Goal: Find contact information: Find contact information

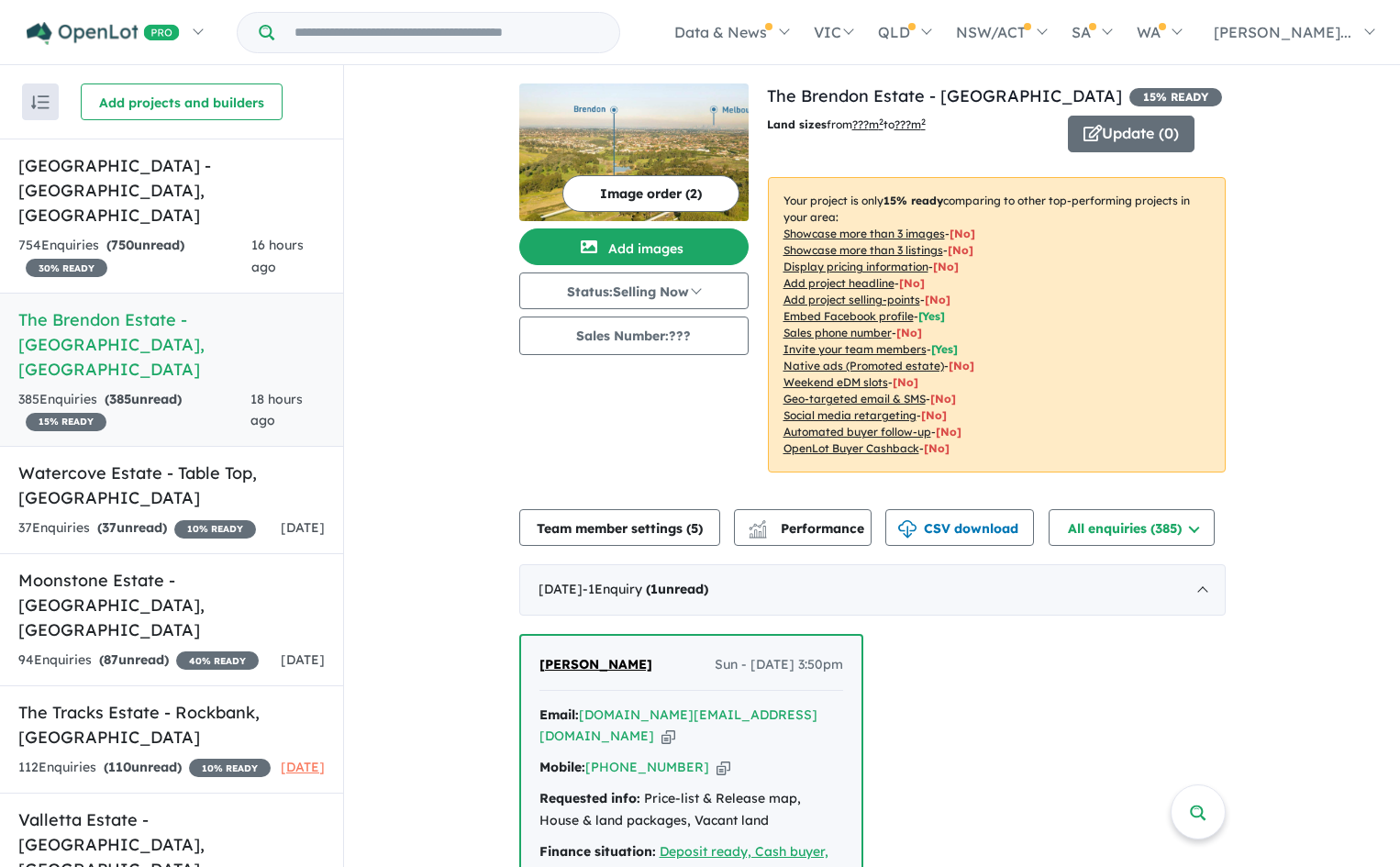
scroll to position [183, 0]
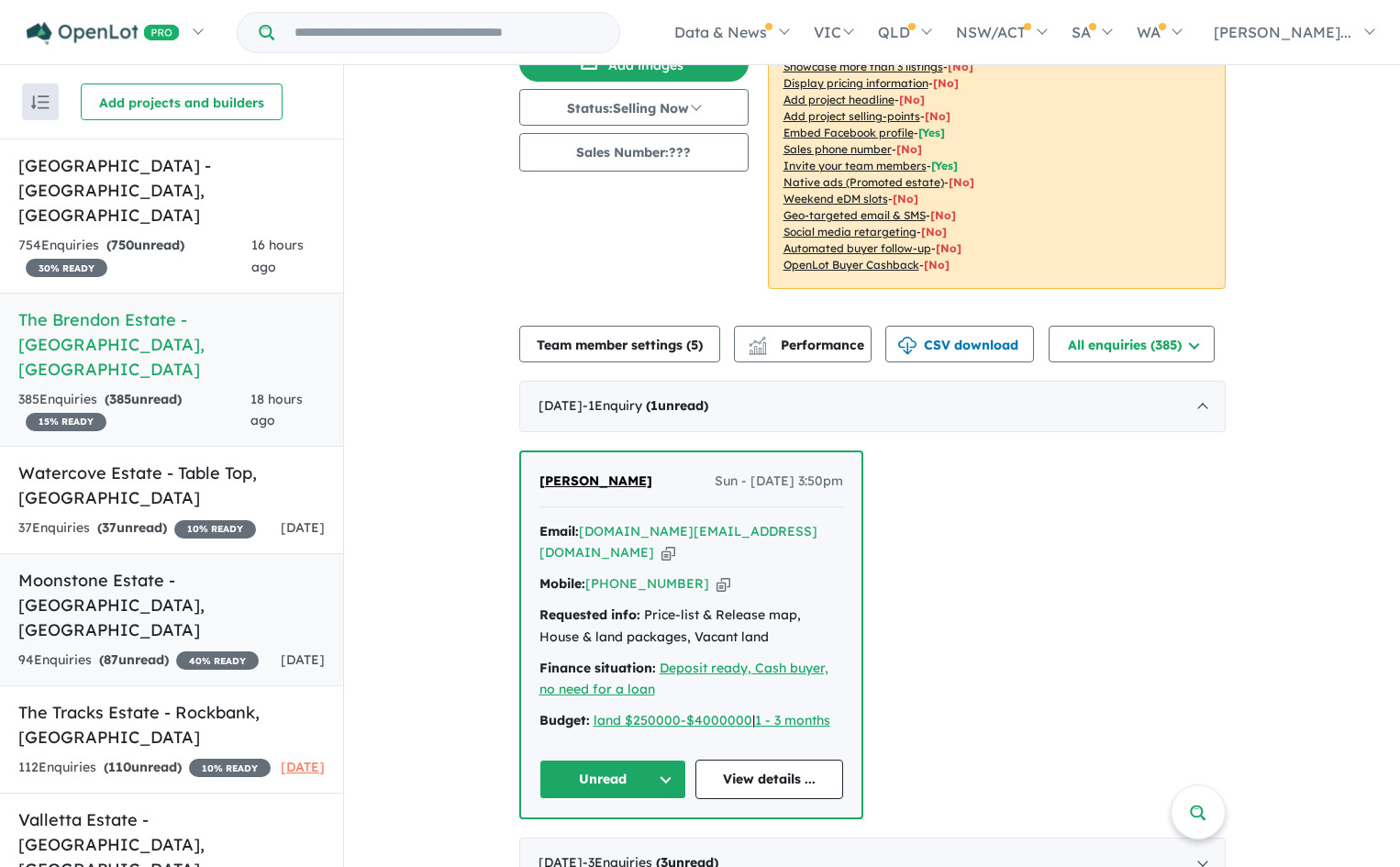
click at [199, 568] on h5 "Moonstone Estate - [GEOGRAPHIC_DATA] , [GEOGRAPHIC_DATA]" at bounding box center [171, 605] width 306 height 74
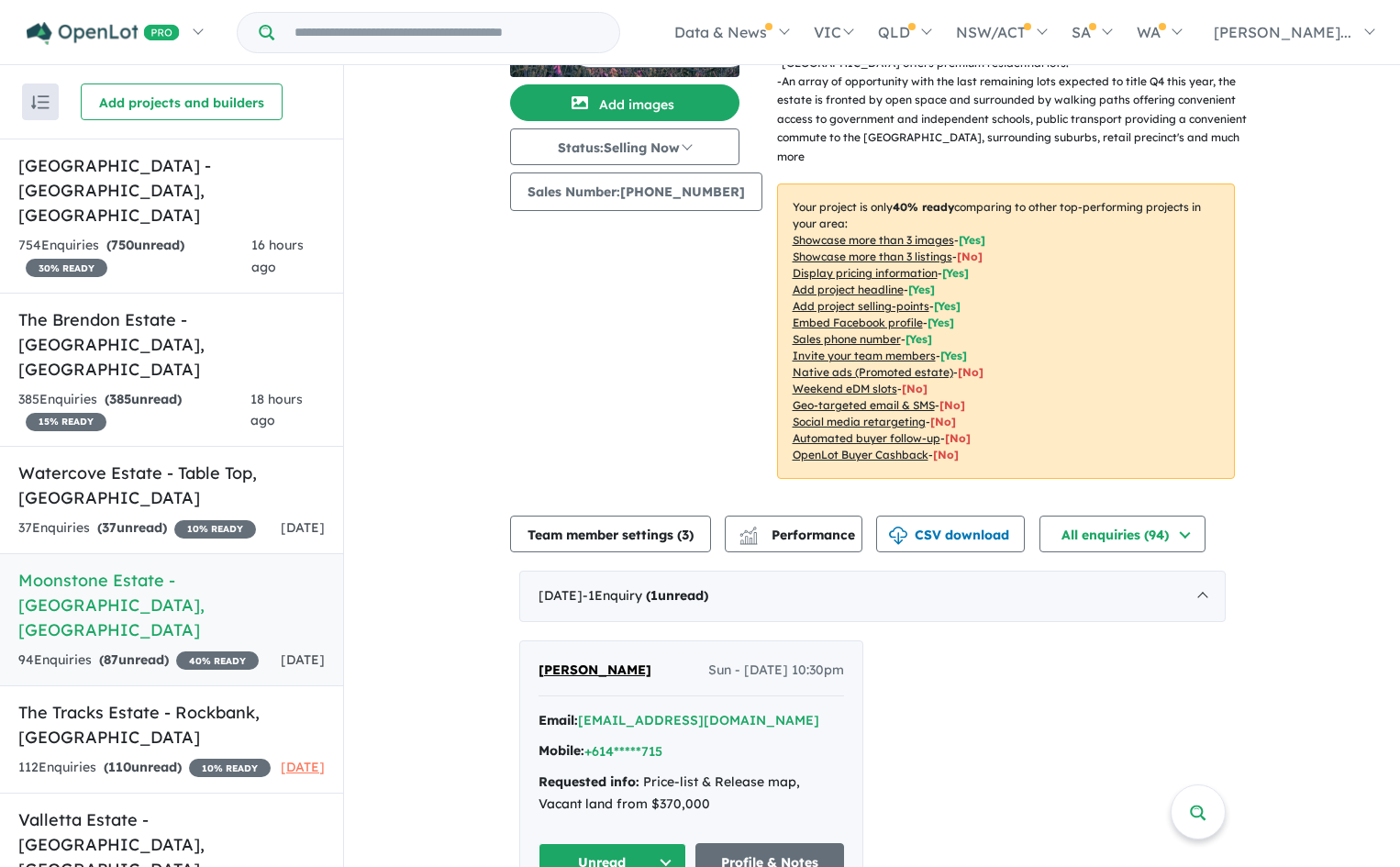
scroll to position [183, 0]
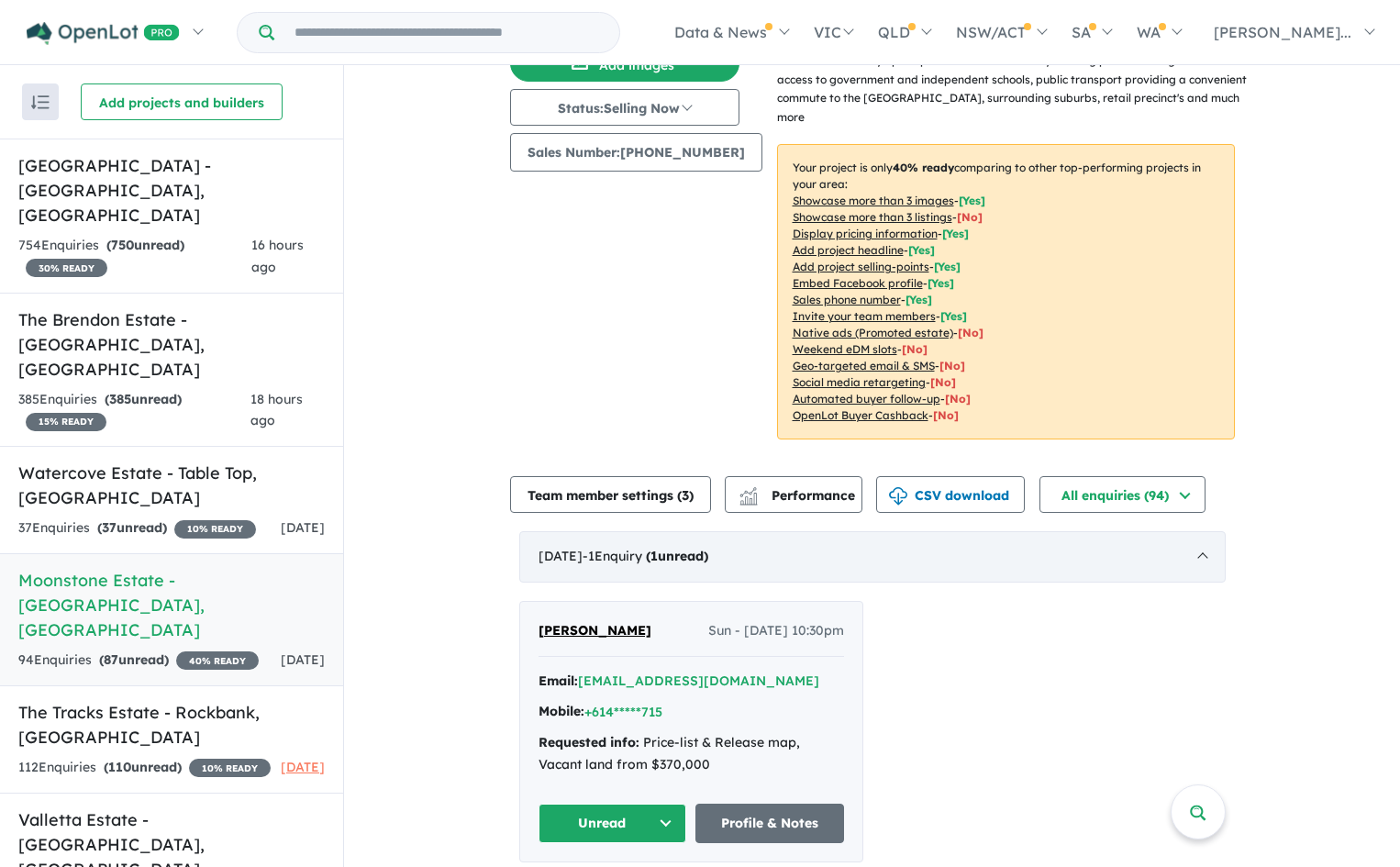
click at [557, 534] on div "[DATE] - 1 Enquir y ( 1 unread)" at bounding box center [873, 557] width 707 height 52
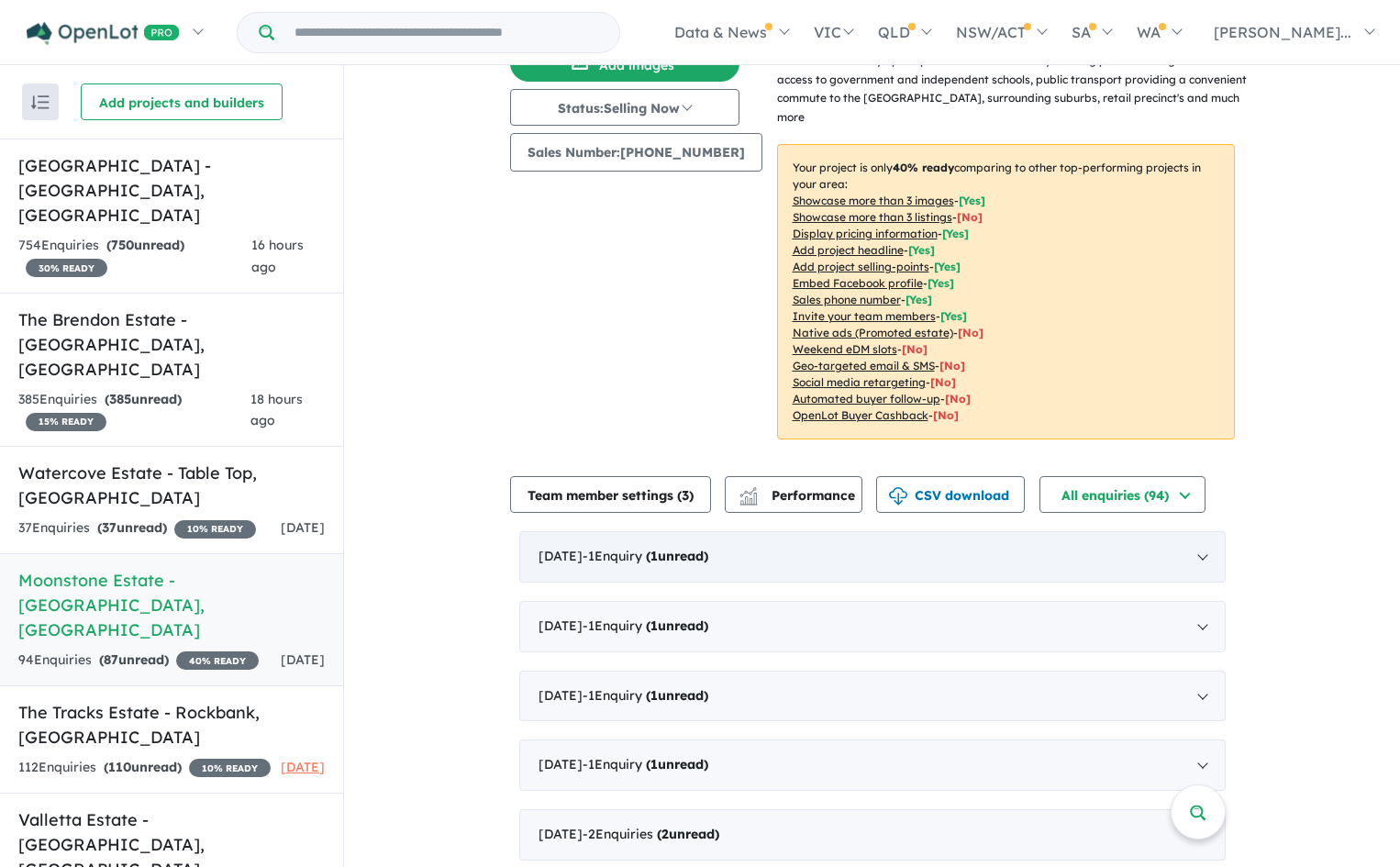
click at [557, 534] on div "[DATE] - 1 Enquir y ( 1 unread)" at bounding box center [873, 557] width 707 height 52
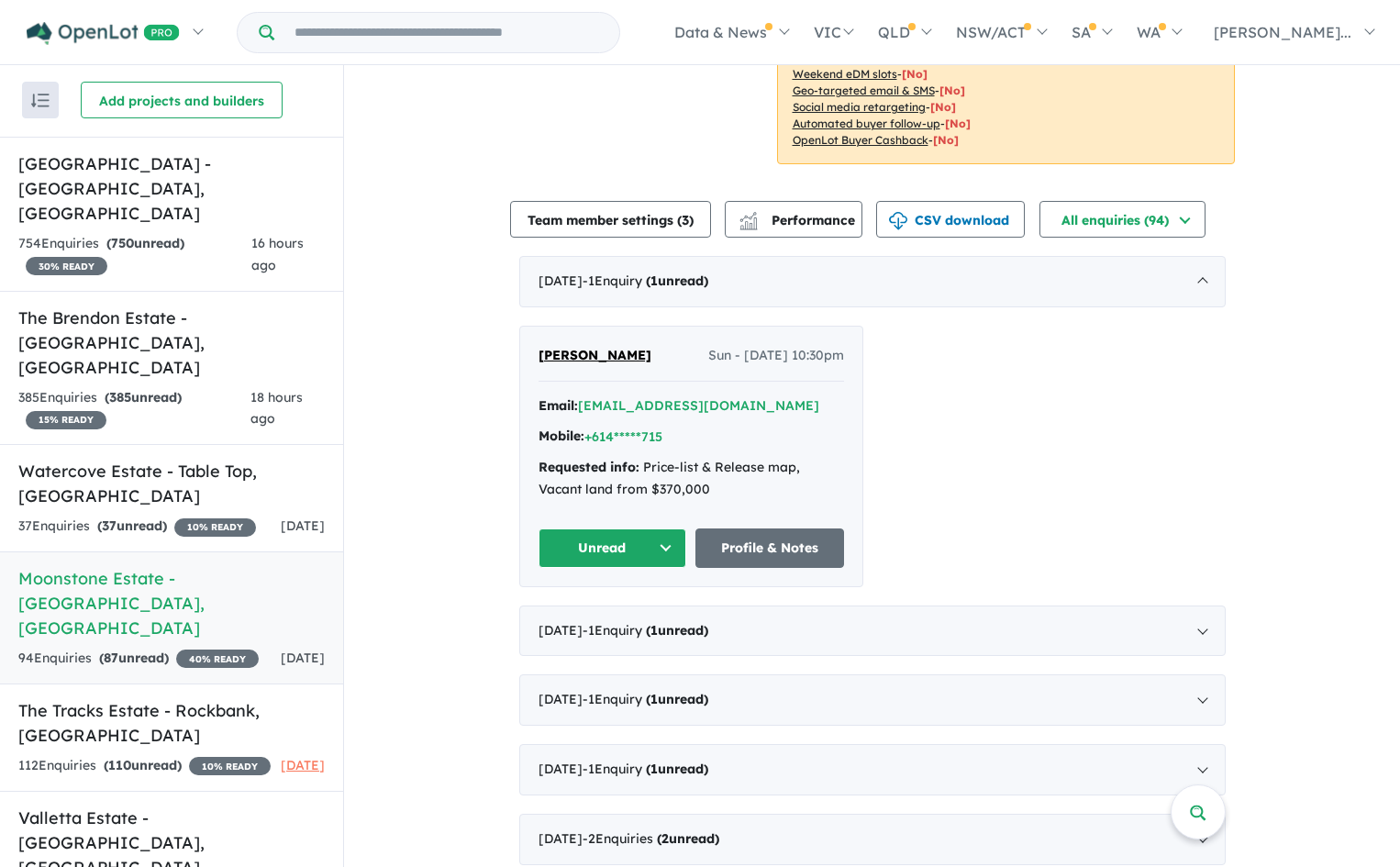
scroll to position [0, 0]
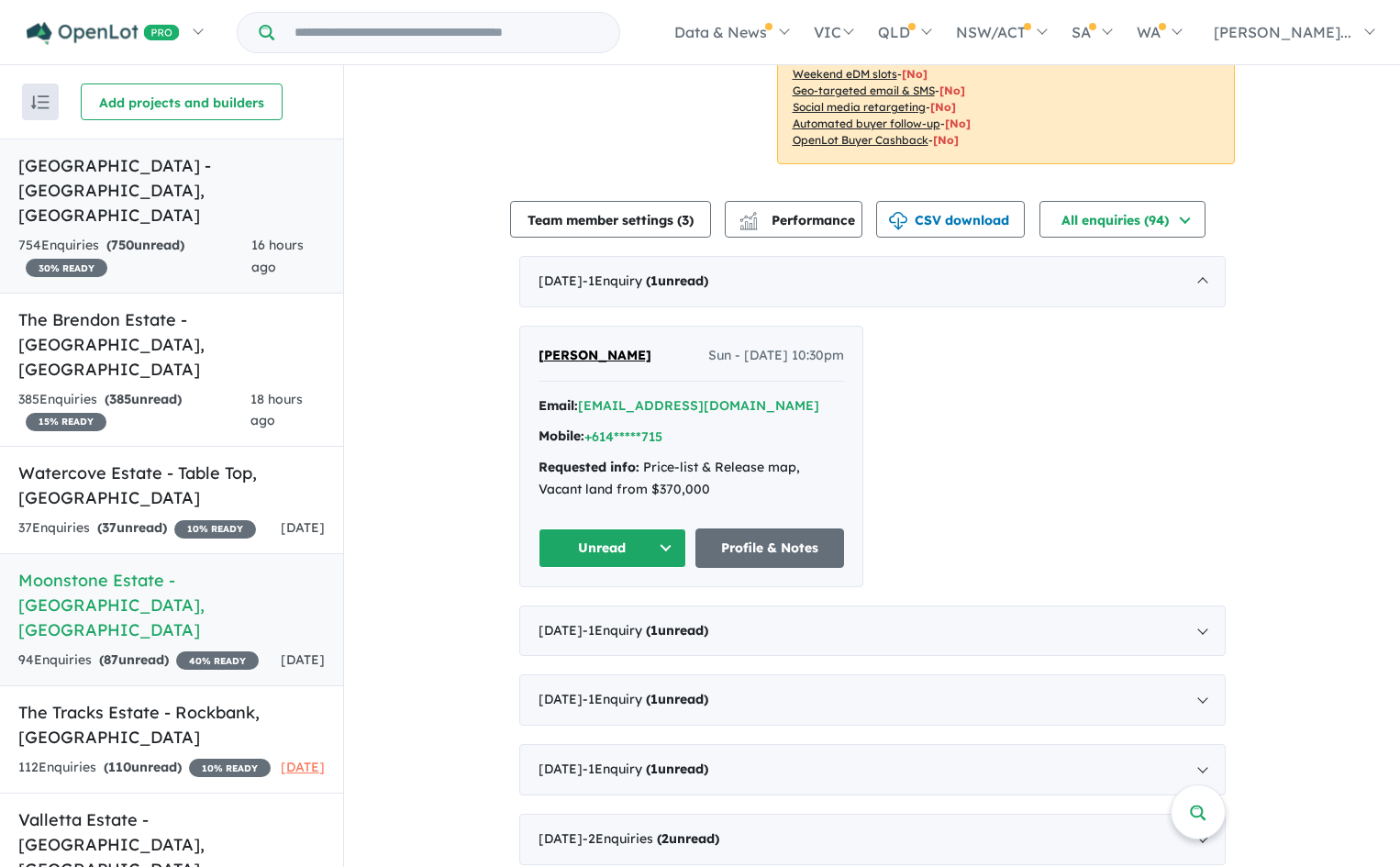
click at [162, 155] on h5 "[GEOGRAPHIC_DATA] - [GEOGRAPHIC_DATA] , [GEOGRAPHIC_DATA]" at bounding box center [171, 191] width 306 height 74
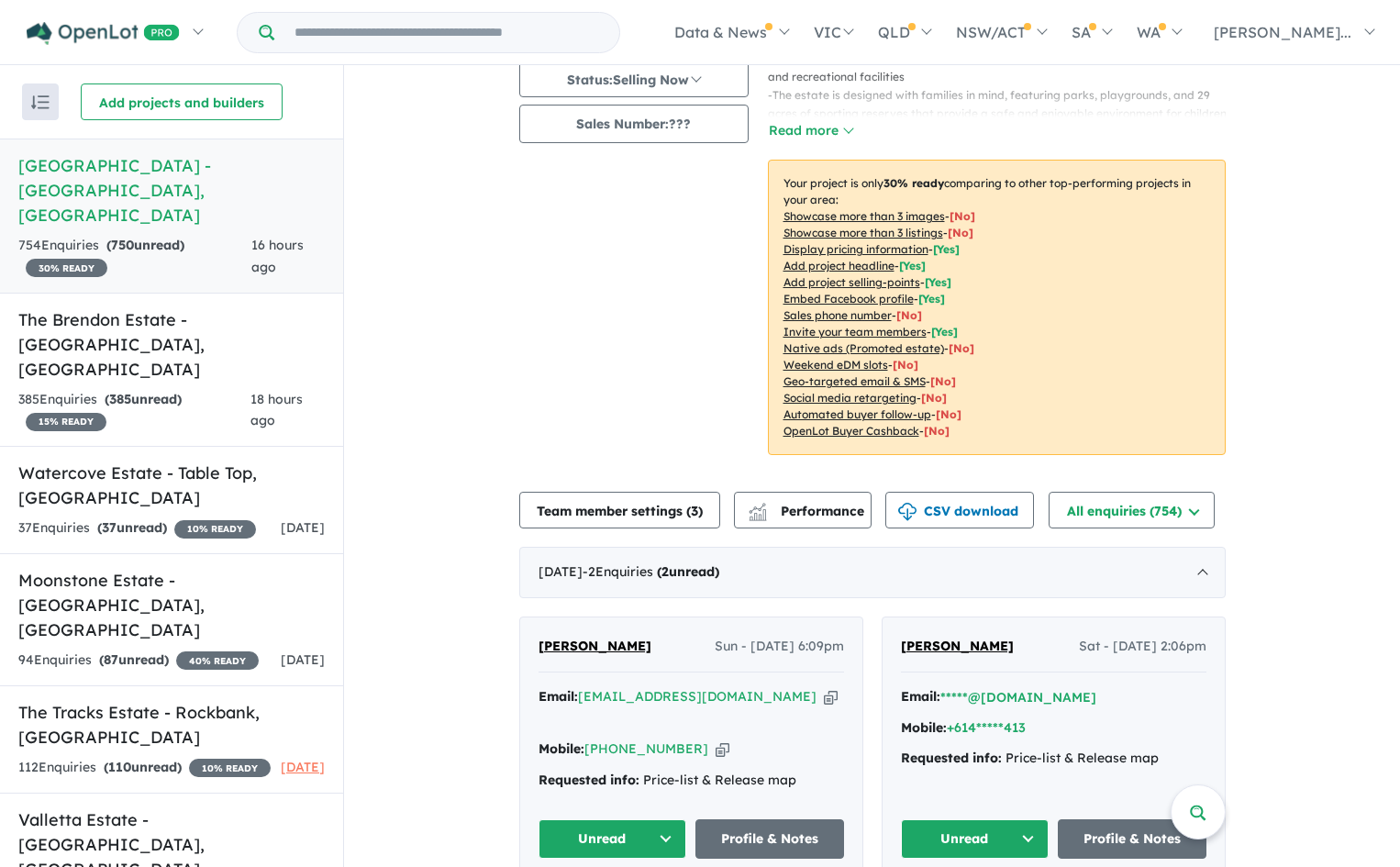
scroll to position [275, 0]
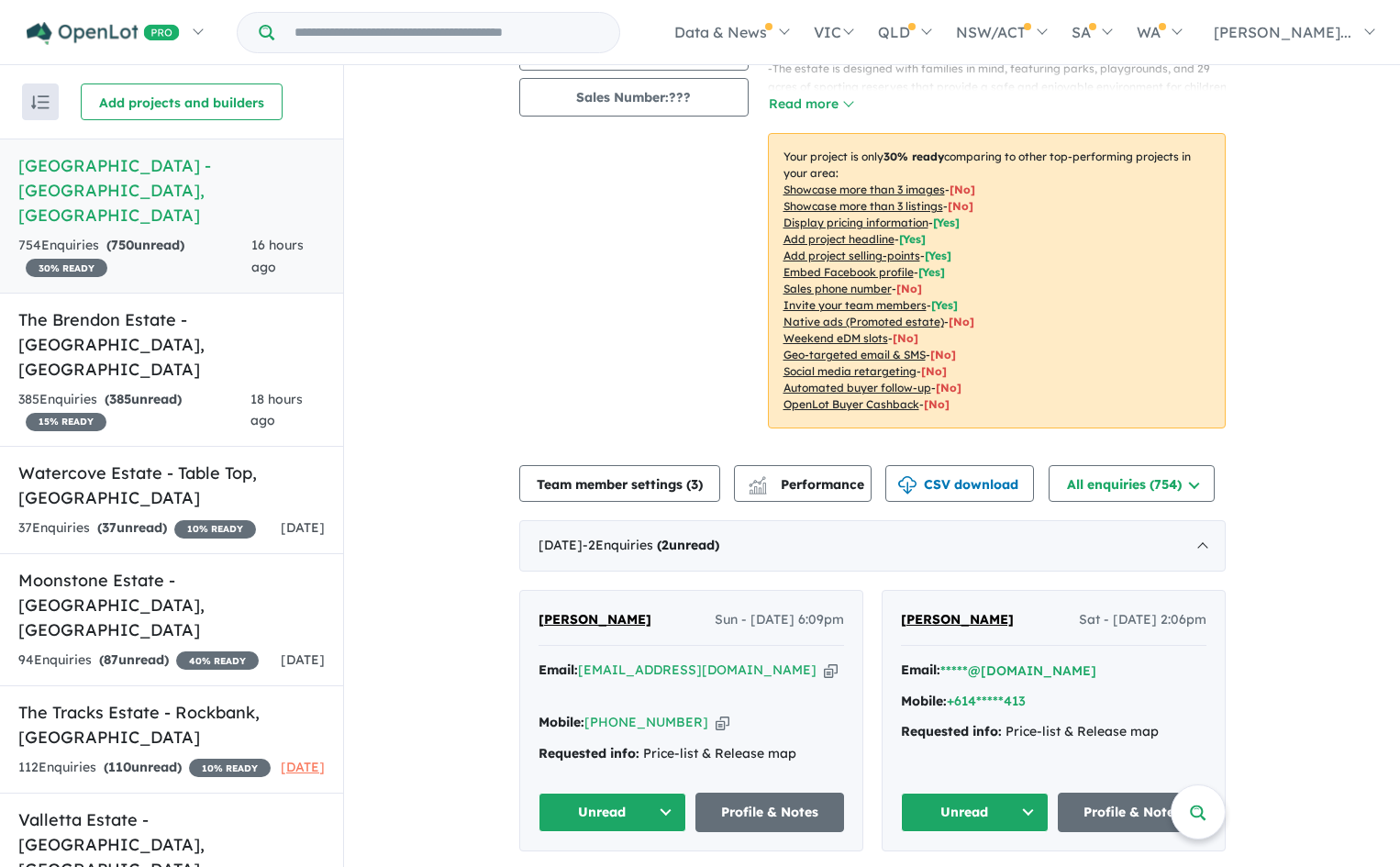
click at [824, 661] on icon "button" at bounding box center [830, 670] width 14 height 19
drag, startPoint x: 548, startPoint y: 574, endPoint x: 785, endPoint y: 628, distance: 243.1
click at [787, 660] on div "Email: [EMAIL_ADDRESS][DOMAIN_NAME] Copied!" at bounding box center [691, 682] width 305 height 44
click at [715, 712] on icon "button" at bounding box center [722, 722] width 14 height 19
click at [824, 661] on icon "button" at bounding box center [830, 670] width 14 height 19
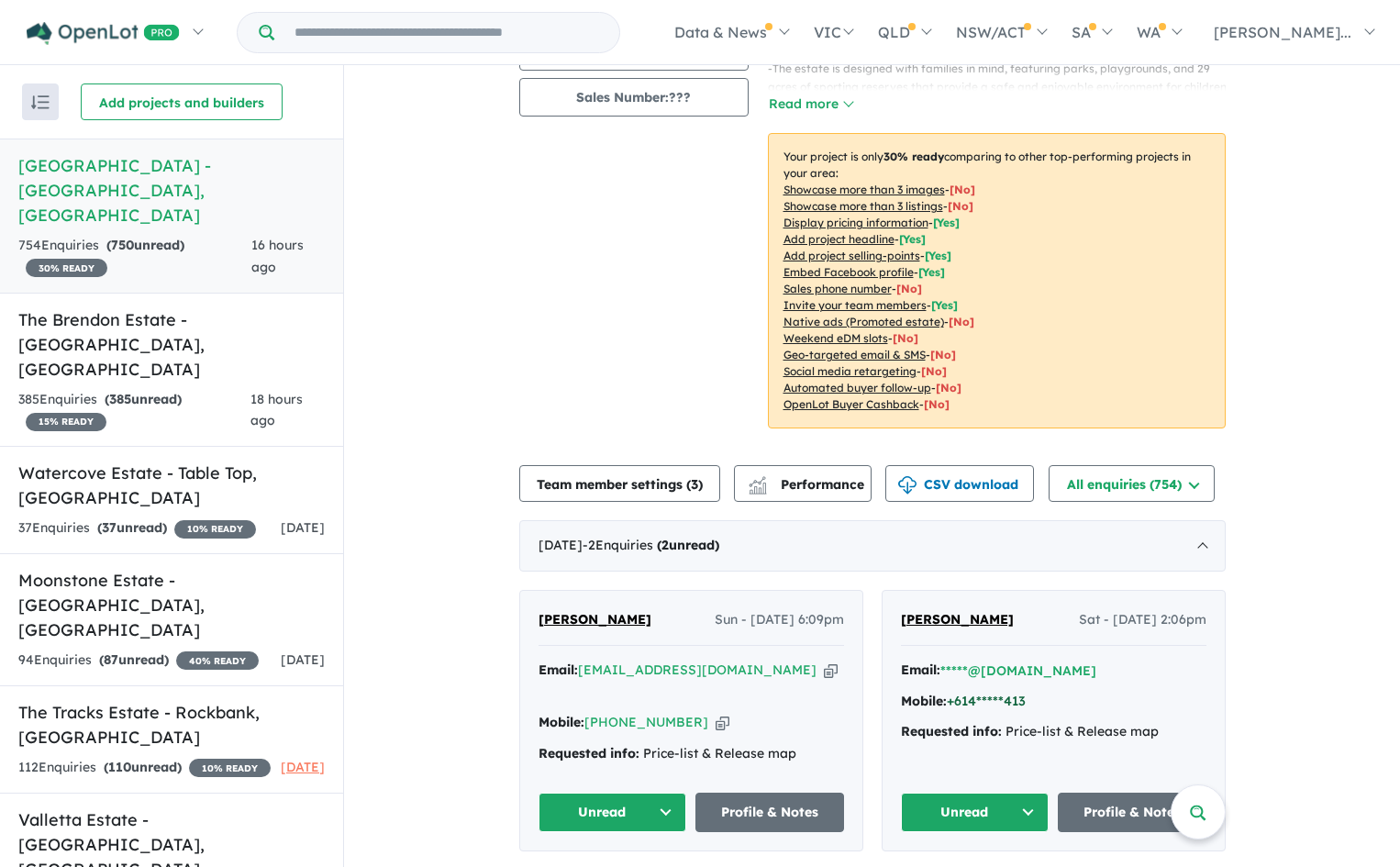
click at [1022, 692] on button "+614*****413" at bounding box center [985, 701] width 79 height 19
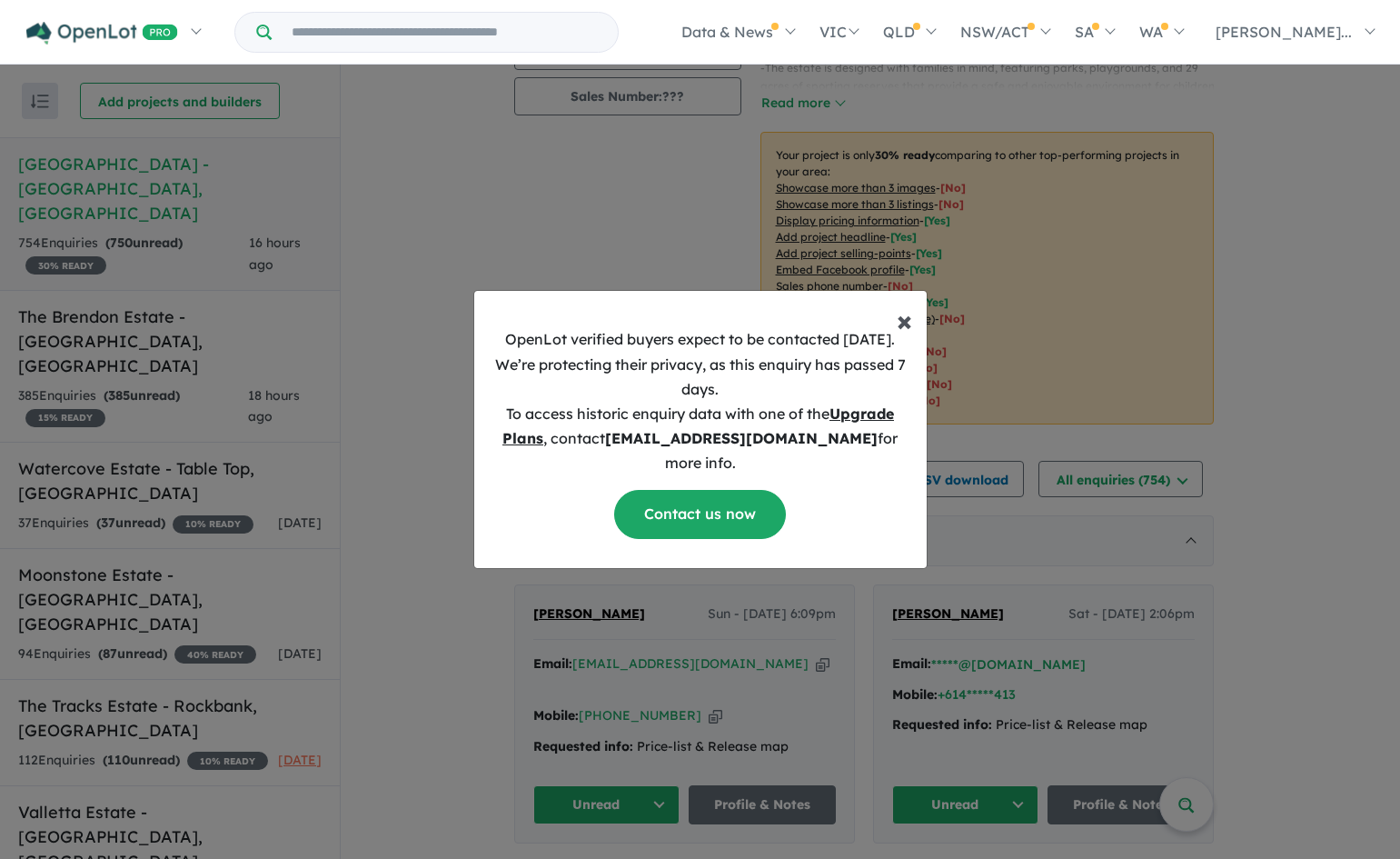
click at [905, 336] on span "×" at bounding box center [904, 320] width 16 height 37
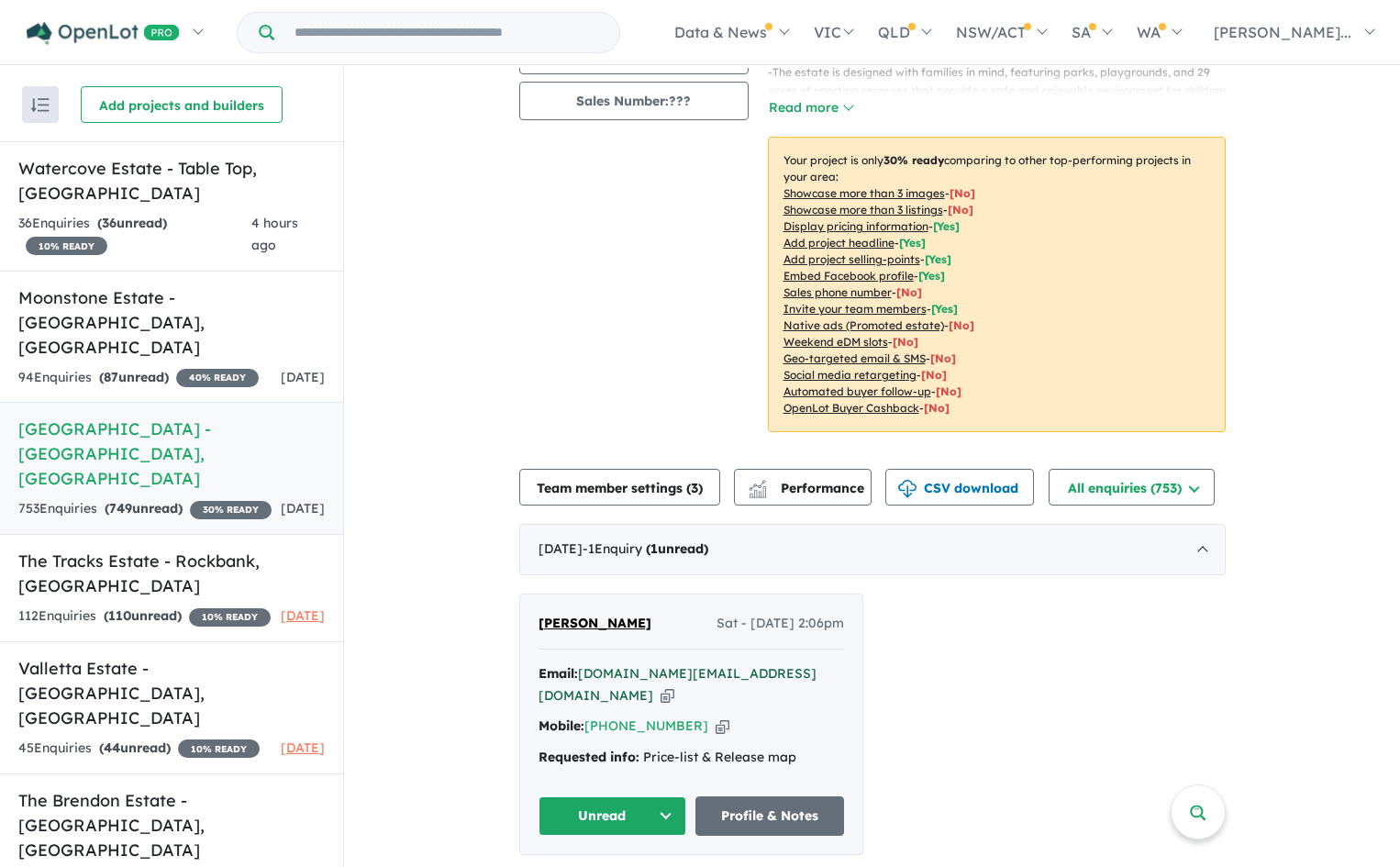
scroll to position [275, 0]
click at [675, 686] on icon "button" at bounding box center [667, 695] width 14 height 19
click at [715, 715] on icon "button" at bounding box center [722, 725] width 14 height 19
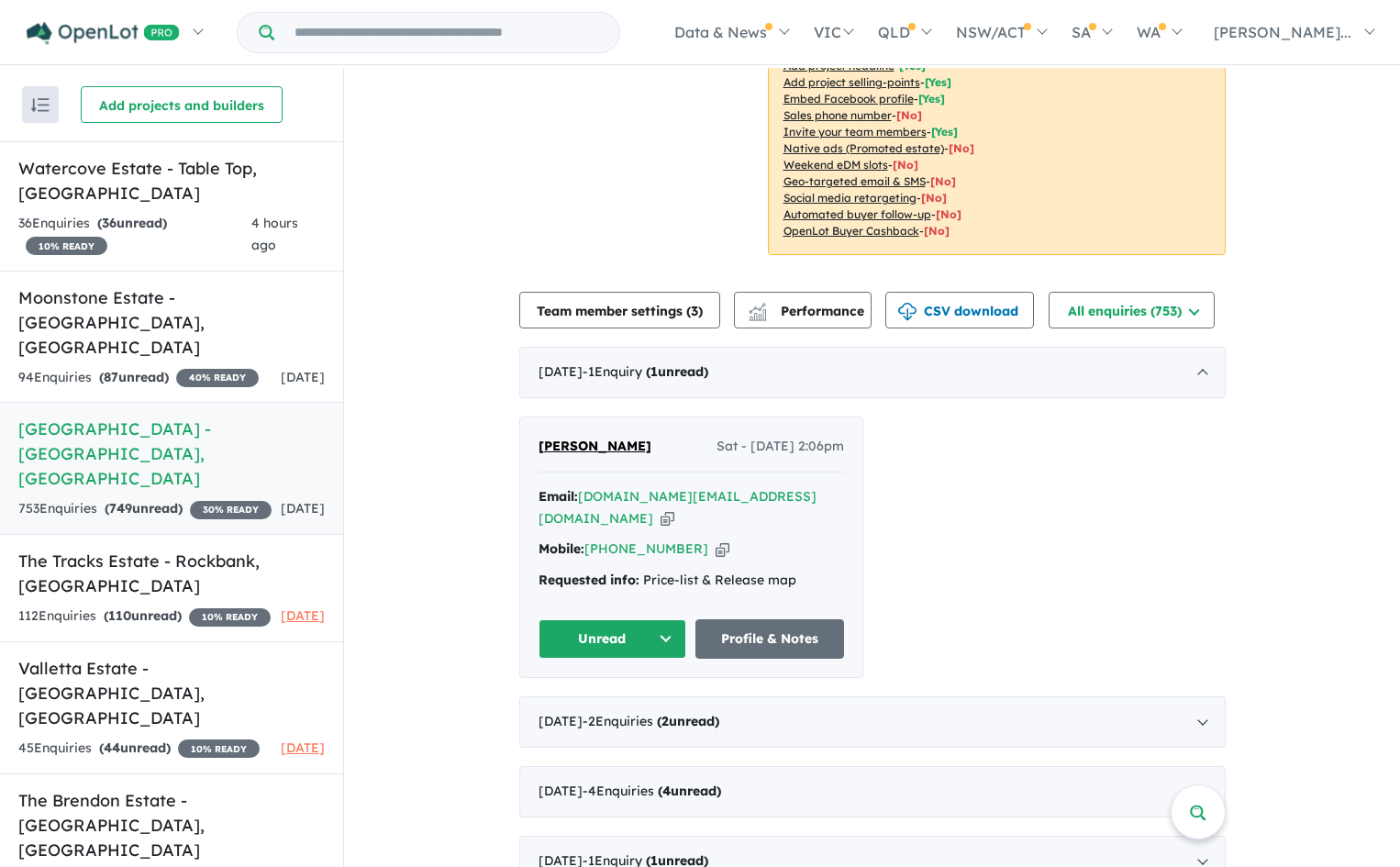
scroll to position [459, 0]
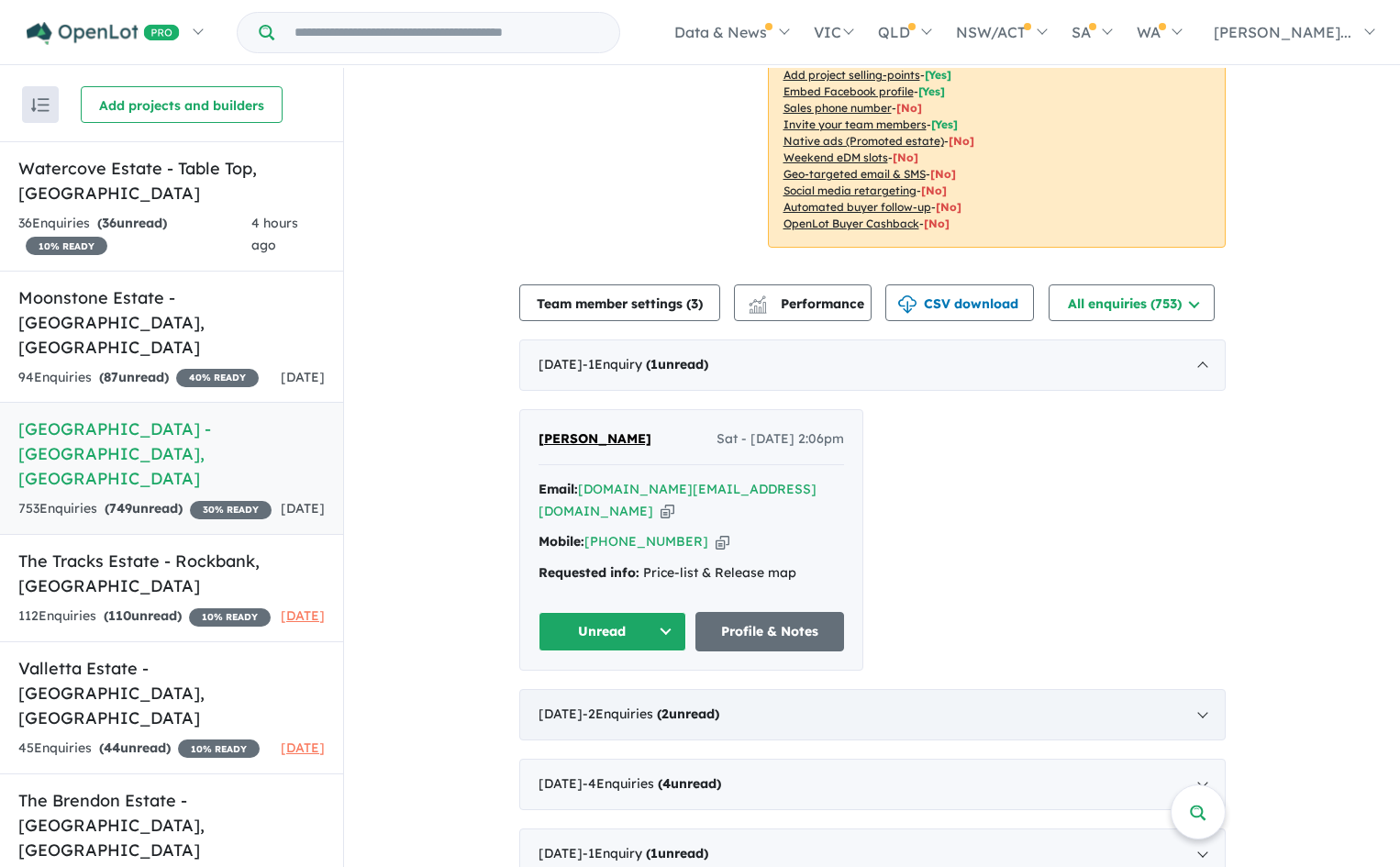
click at [884, 689] on div "September 2025 - 2 Enquir ies ( 2 unread)" at bounding box center [873, 715] width 707 height 52
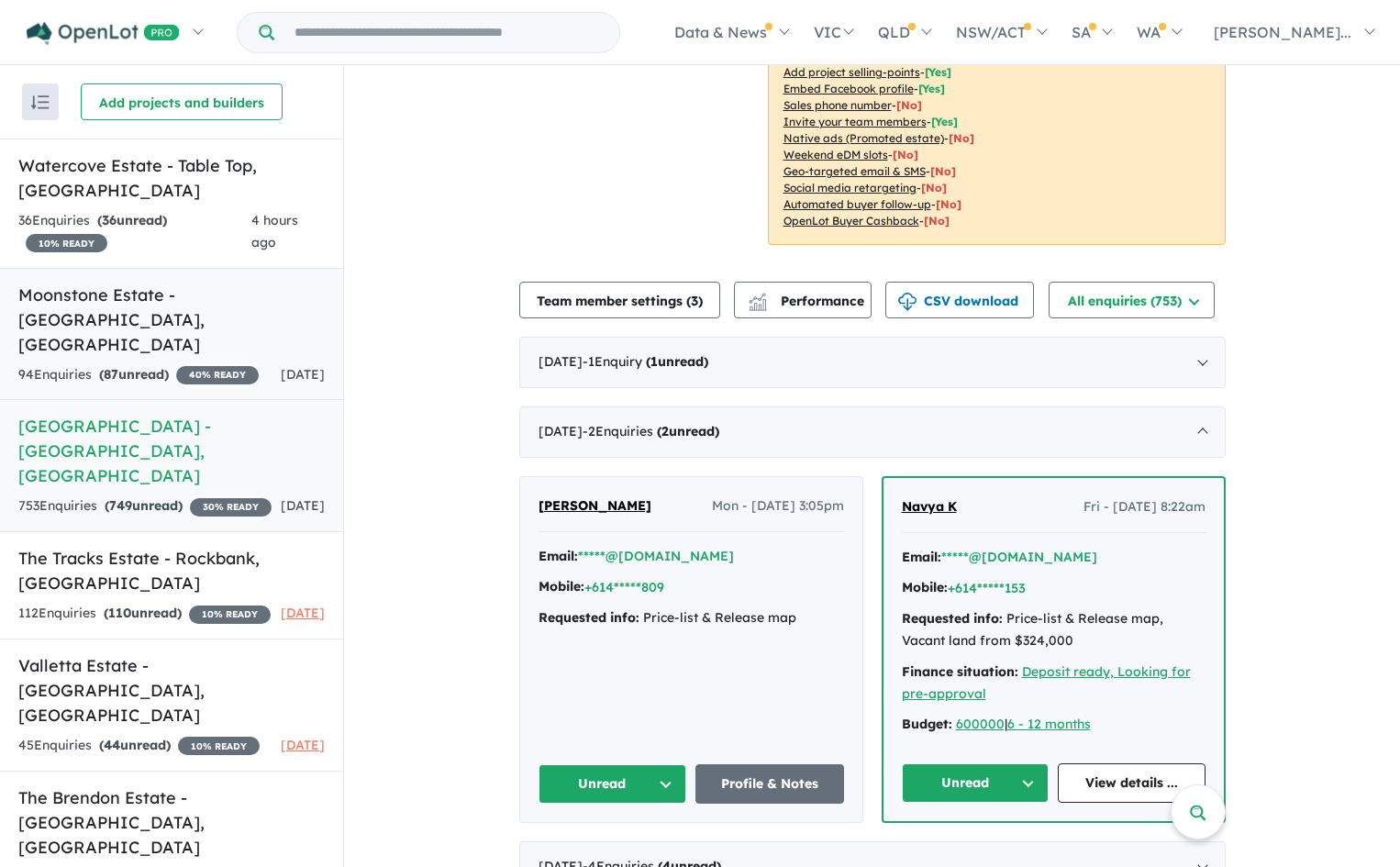
scroll to position [0, 0]
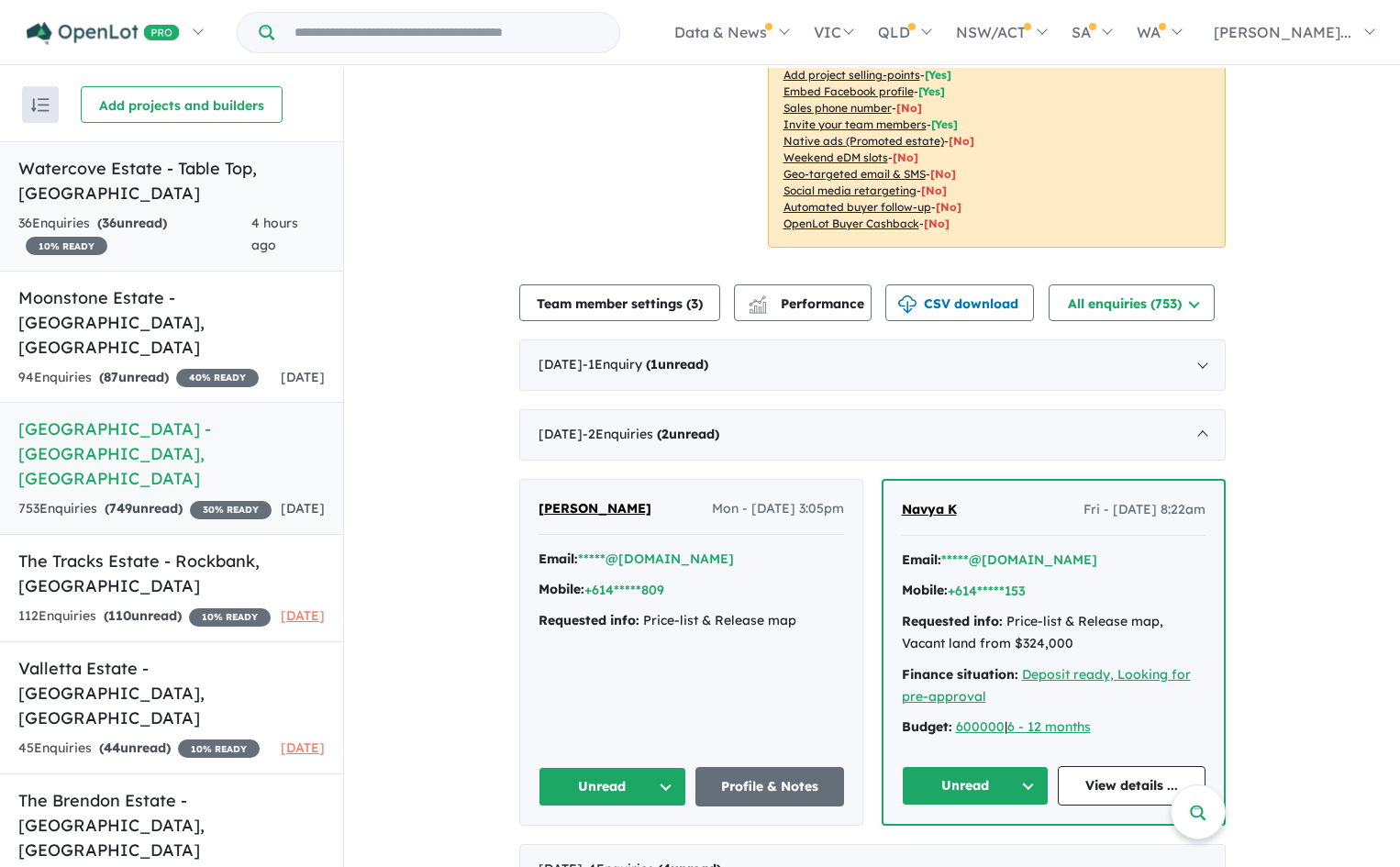
click at [156, 173] on h5 "Watercove Estate - Table Top , NSW" at bounding box center [171, 181] width 306 height 50
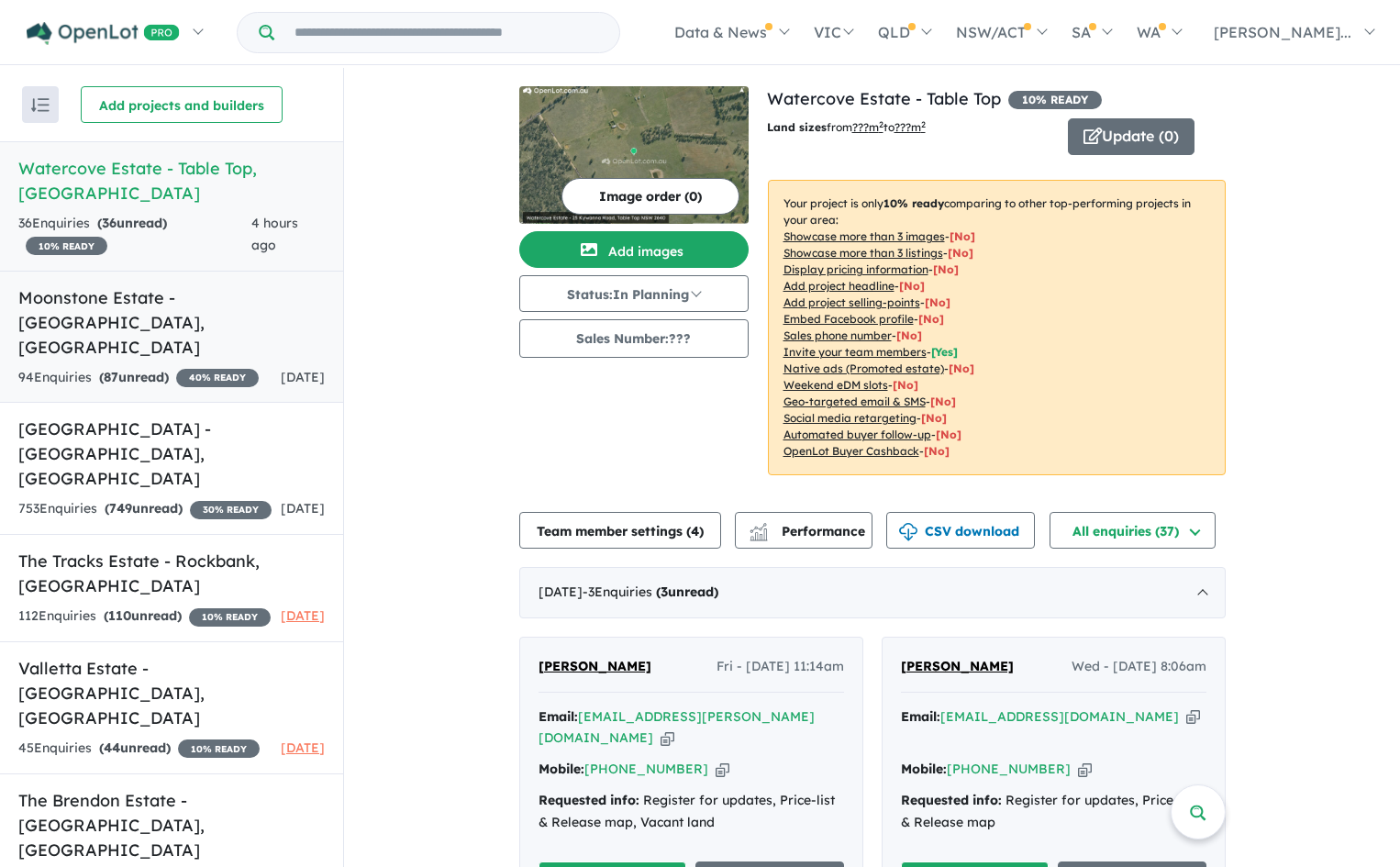
click at [152, 285] on h5 "Moonstone Estate - [GEOGRAPHIC_DATA] , [GEOGRAPHIC_DATA]" at bounding box center [171, 322] width 306 height 74
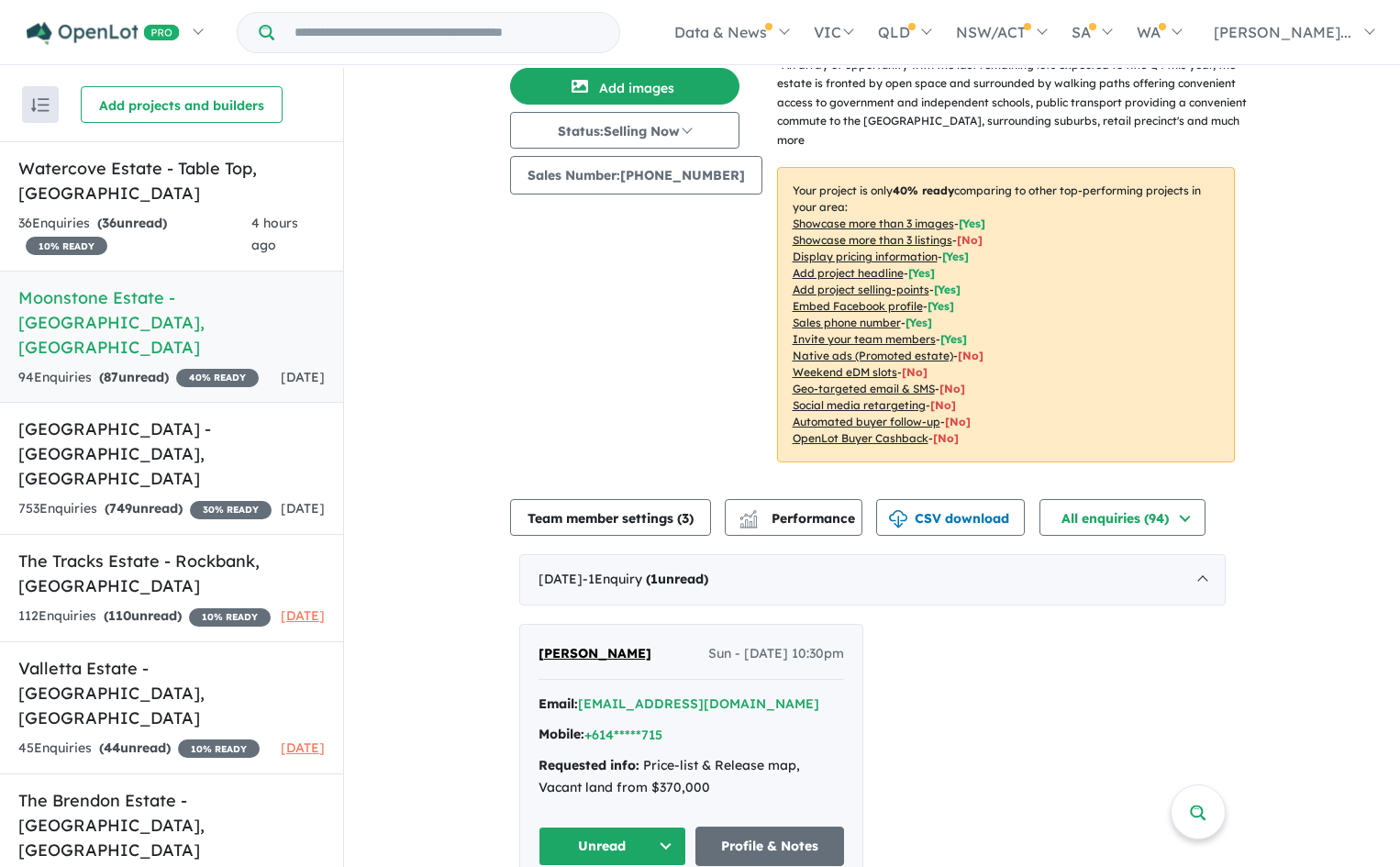
scroll to position [183, 0]
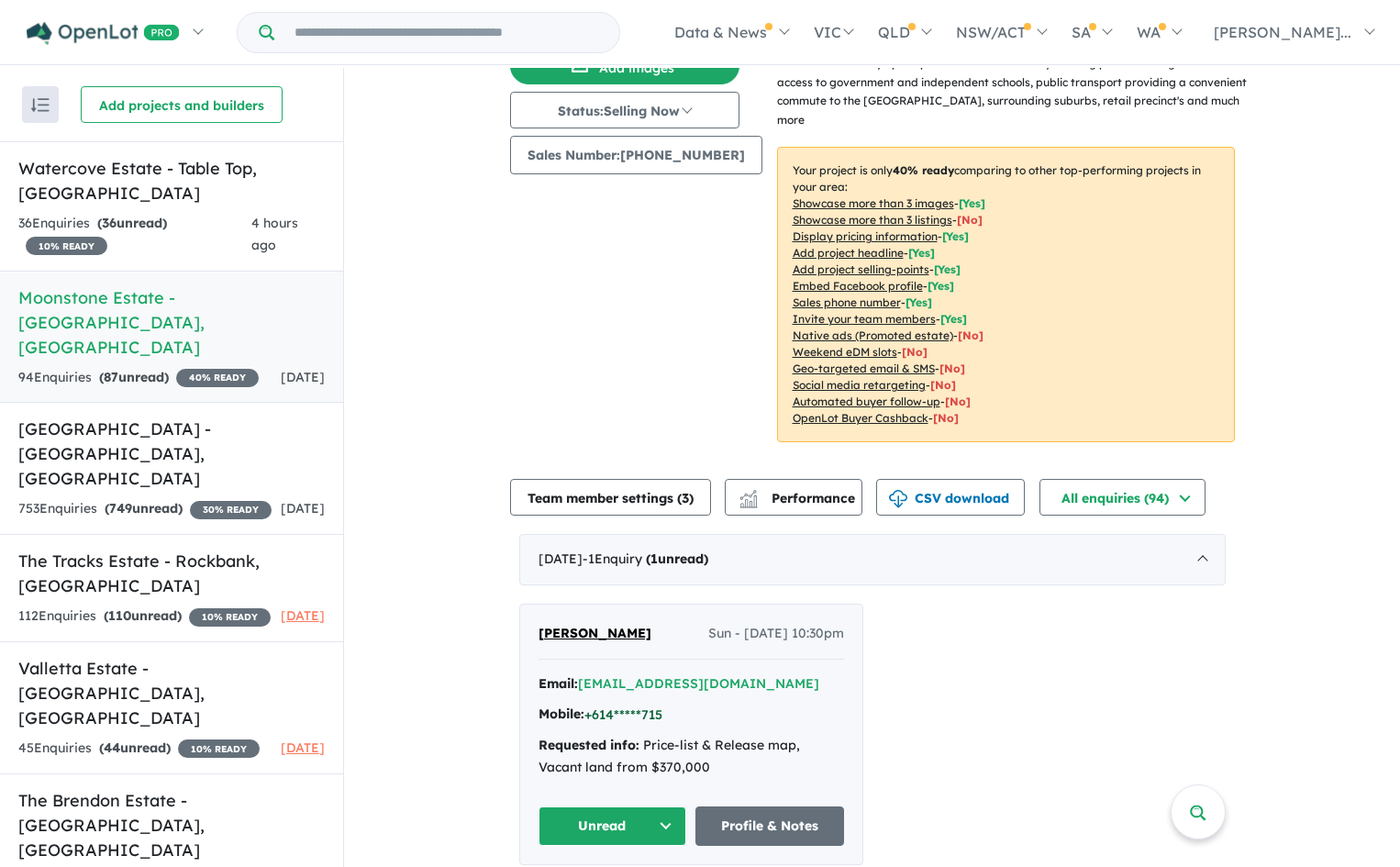
click at [656, 706] on button "+614*****715" at bounding box center [624, 715] width 78 height 19
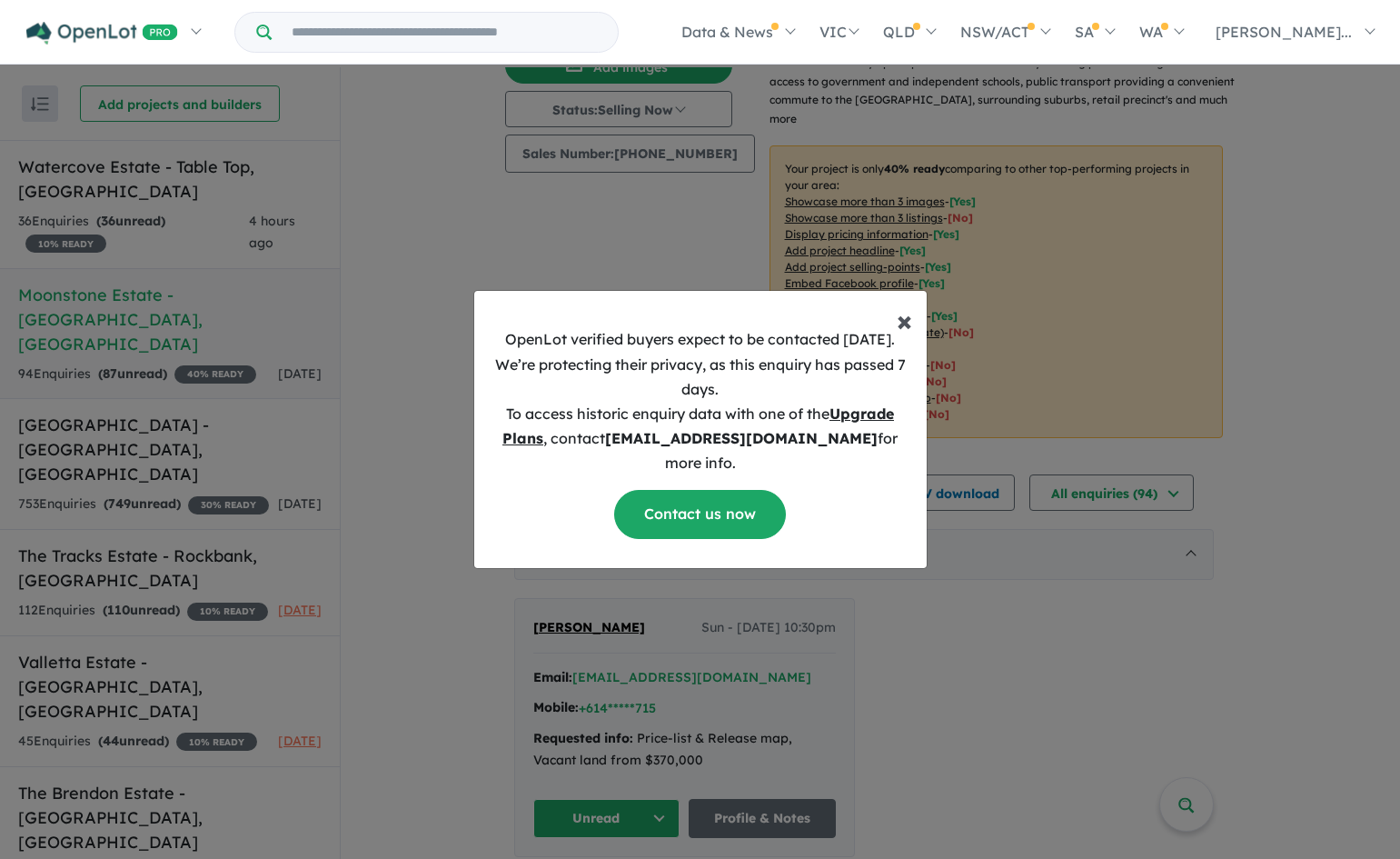
click at [909, 338] on span "×" at bounding box center [904, 320] width 16 height 37
